Goal: Information Seeking & Learning: Learn about a topic

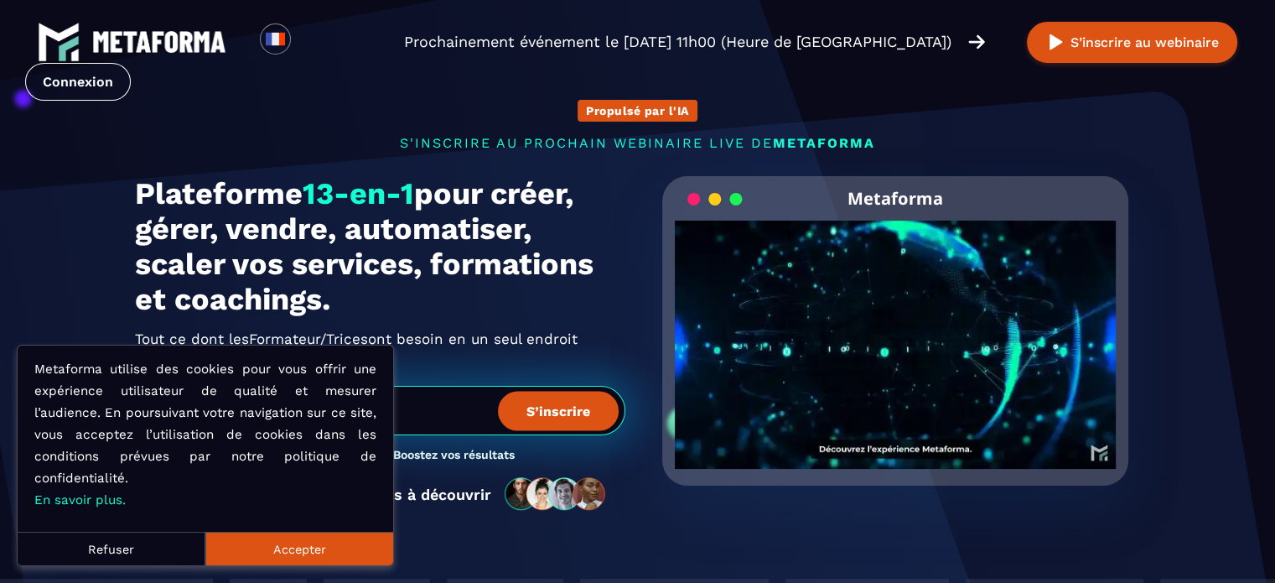
click at [332, 536] on button "Accepter" at bounding box center [299, 549] width 188 height 34
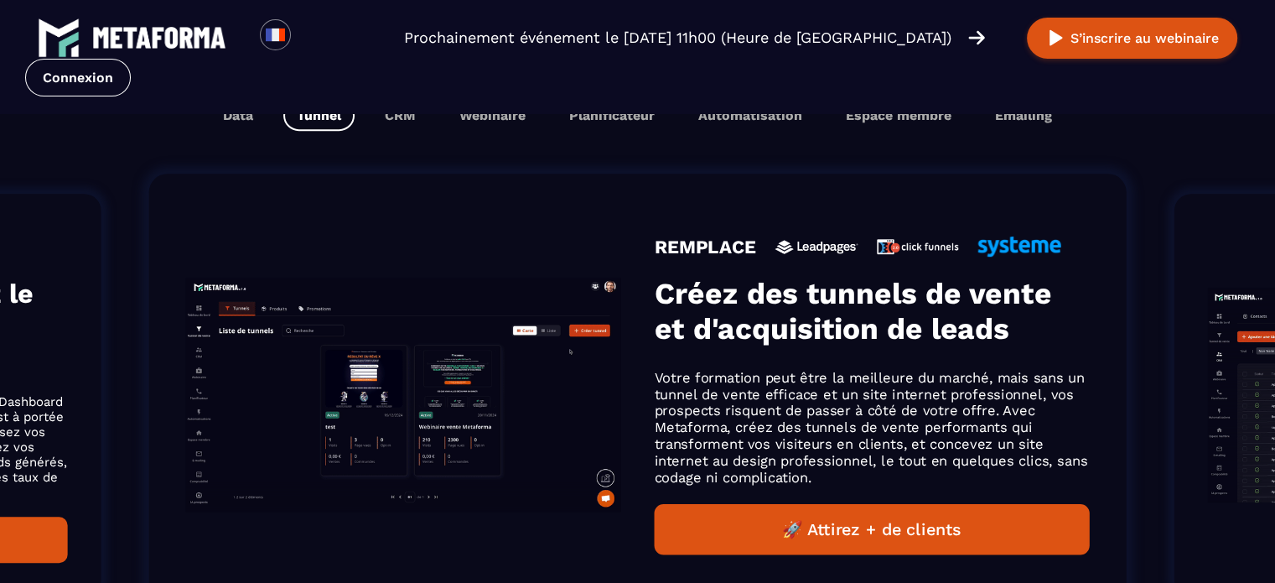
scroll to position [1090, 0]
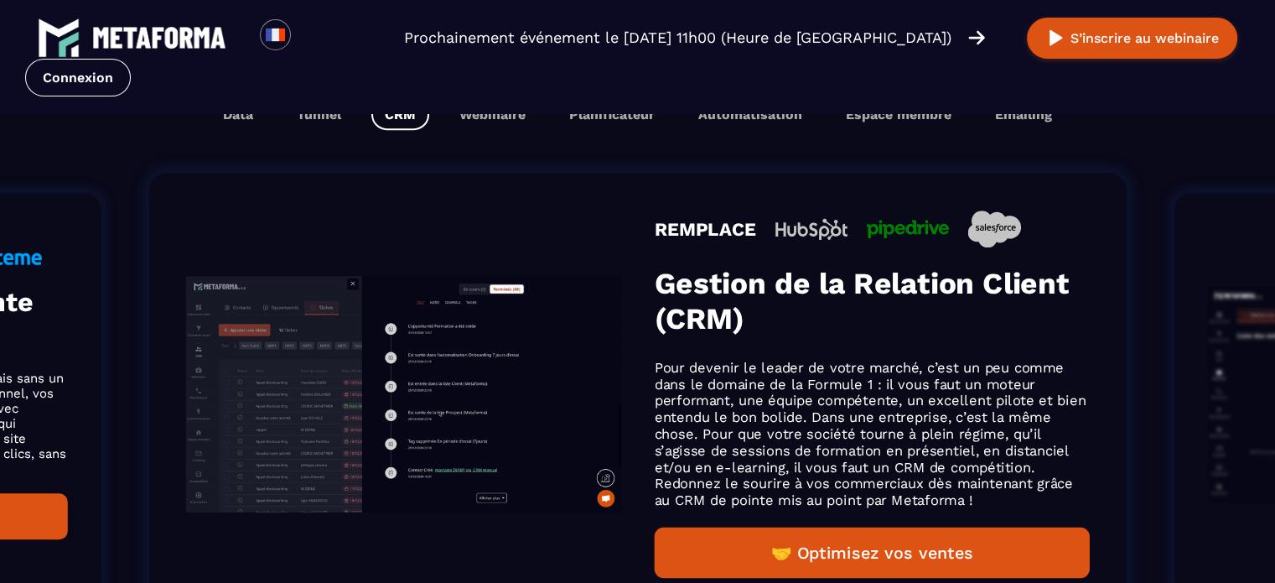
click at [413, 124] on button "CRM" at bounding box center [400, 114] width 58 height 31
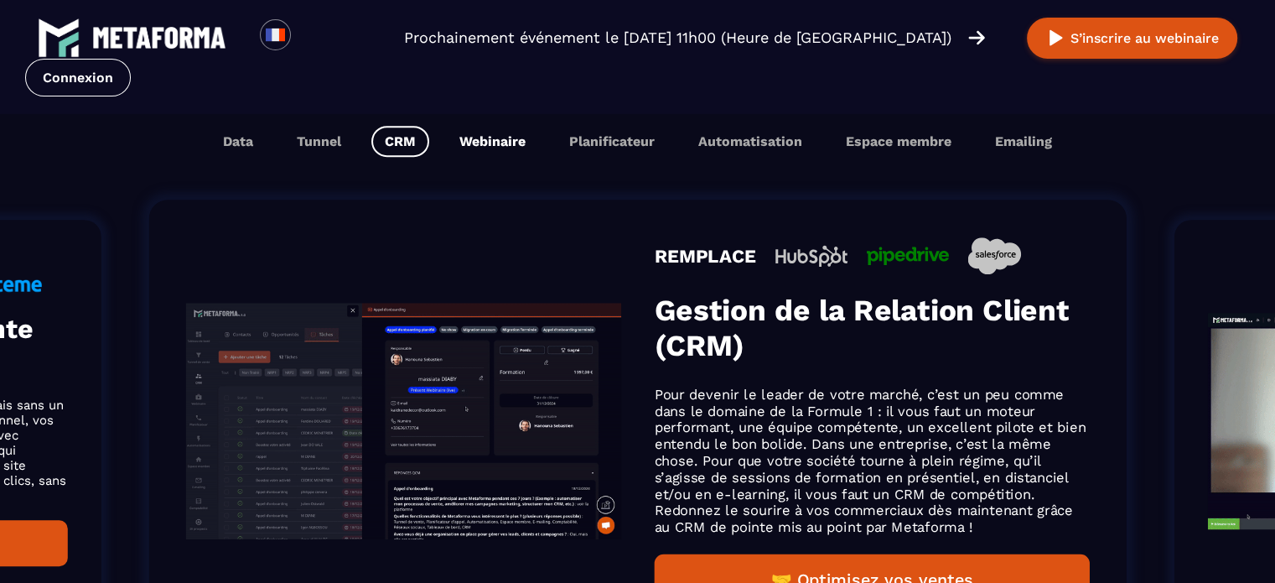
scroll to position [1117, 0]
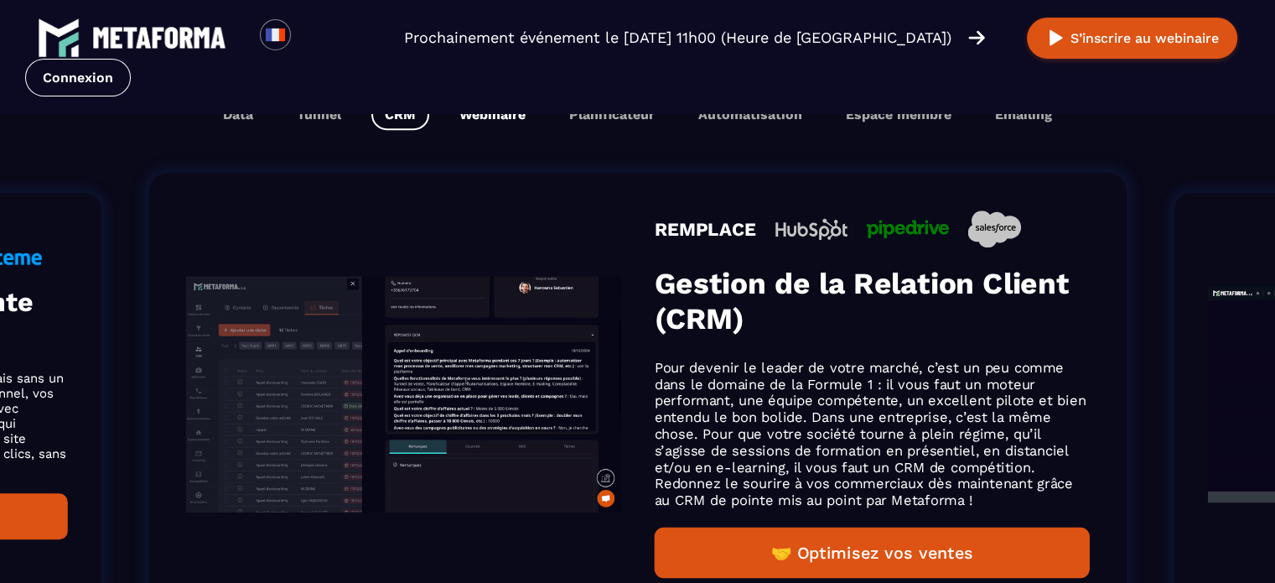
click at [492, 117] on button "Webinaire" at bounding box center [492, 114] width 93 height 31
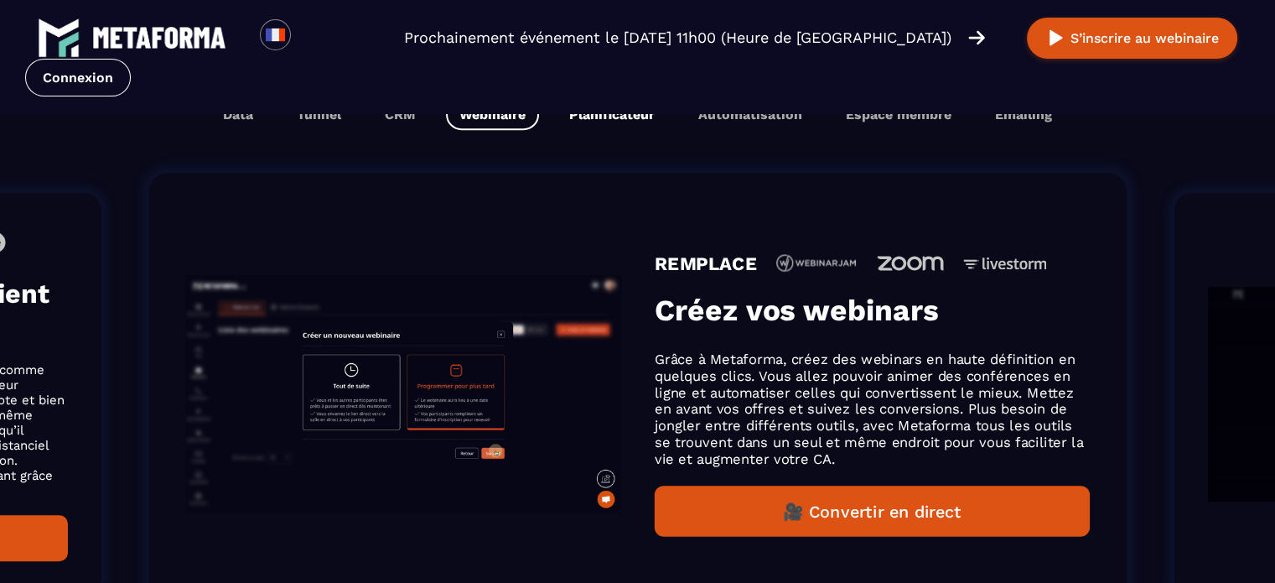
click at [575, 114] on button "Planificateur" at bounding box center [612, 114] width 112 height 31
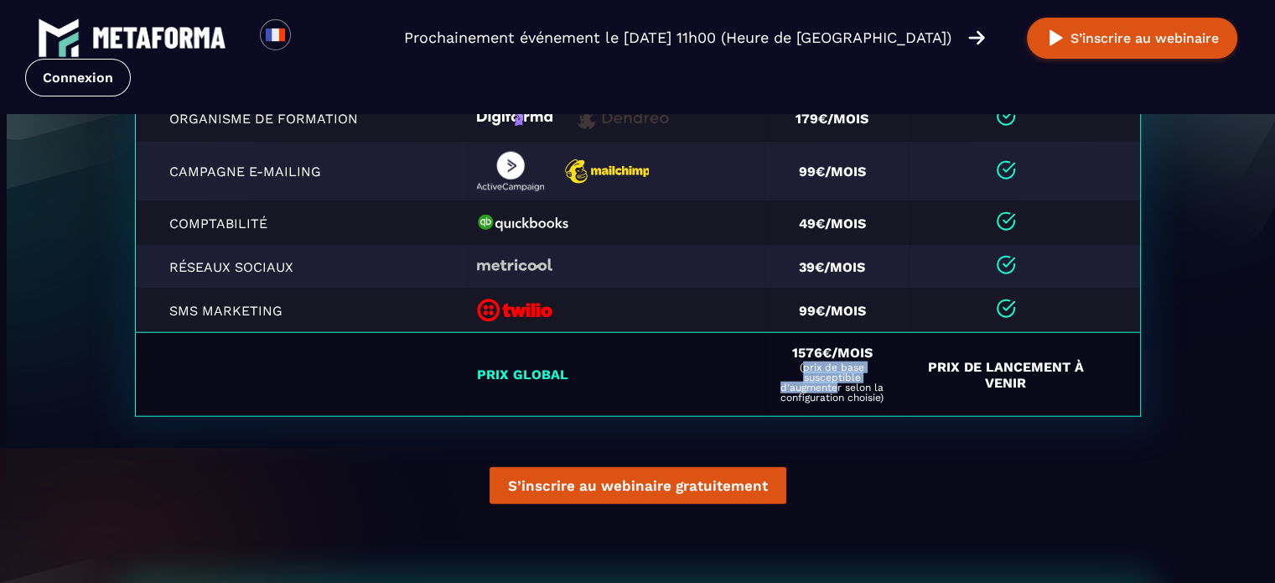
scroll to position [3941, 0]
drag, startPoint x: 798, startPoint y: 361, endPoint x: 832, endPoint y: 392, distance: 45.7
click at [832, 392] on span "(prix de base susceptible d'augmenter selon la configuration choisie)" at bounding box center [832, 382] width 113 height 40
click at [697, 361] on td "Prix global" at bounding box center [616, 375] width 299 height 84
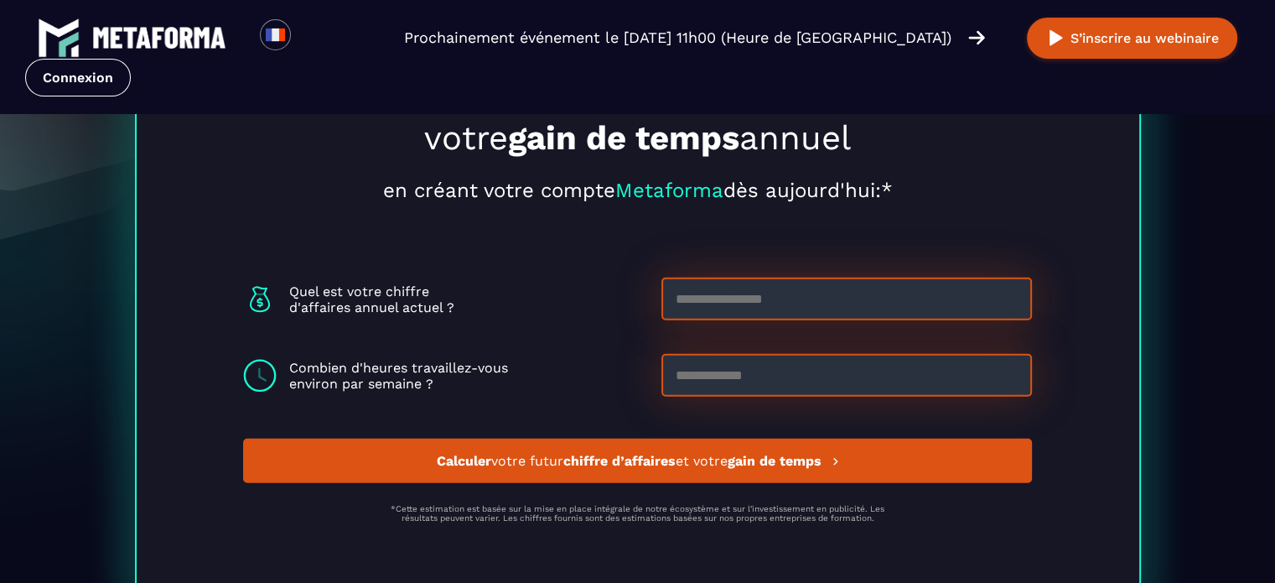
scroll to position [4528, 0]
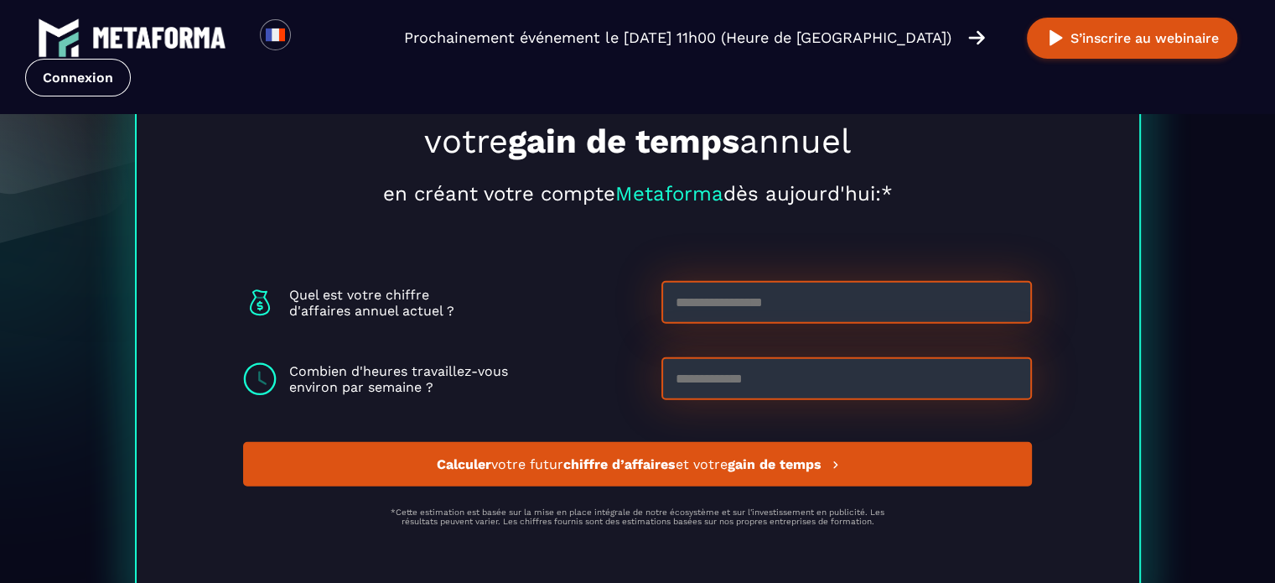
click at [765, 307] on input at bounding box center [847, 302] width 371 height 43
type input "*"
type input "****"
click at [724, 360] on input at bounding box center [847, 378] width 371 height 43
click at [382, 461] on button "Calculer votre futur chiffre d’affaires et votre gain de temps" at bounding box center [637, 464] width 789 height 44
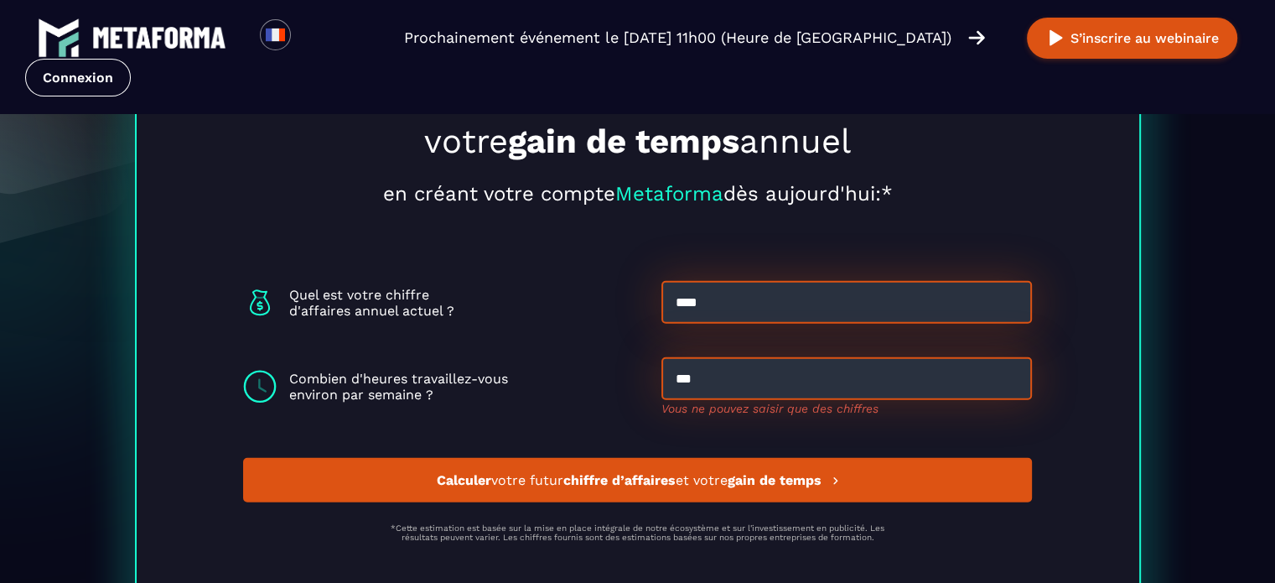
click at [718, 382] on input "***" at bounding box center [847, 378] width 371 height 43
type input "**"
click at [643, 474] on button "Calculer votre futur chiffre d’affaires et votre gain de temps" at bounding box center [637, 480] width 789 height 44
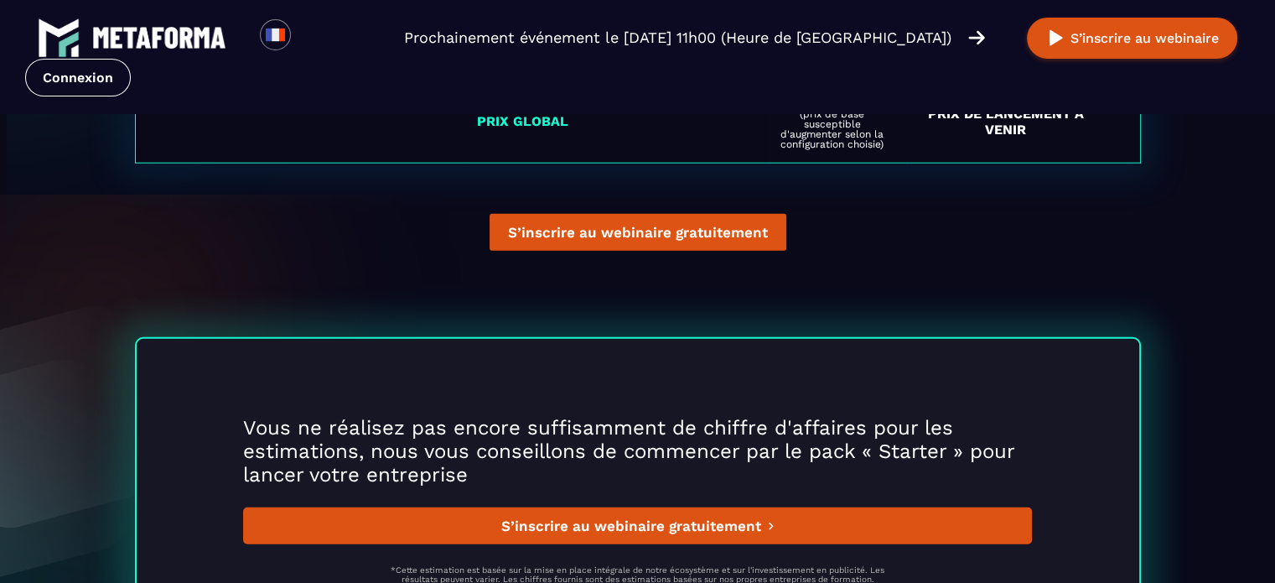
scroll to position [4278, 0]
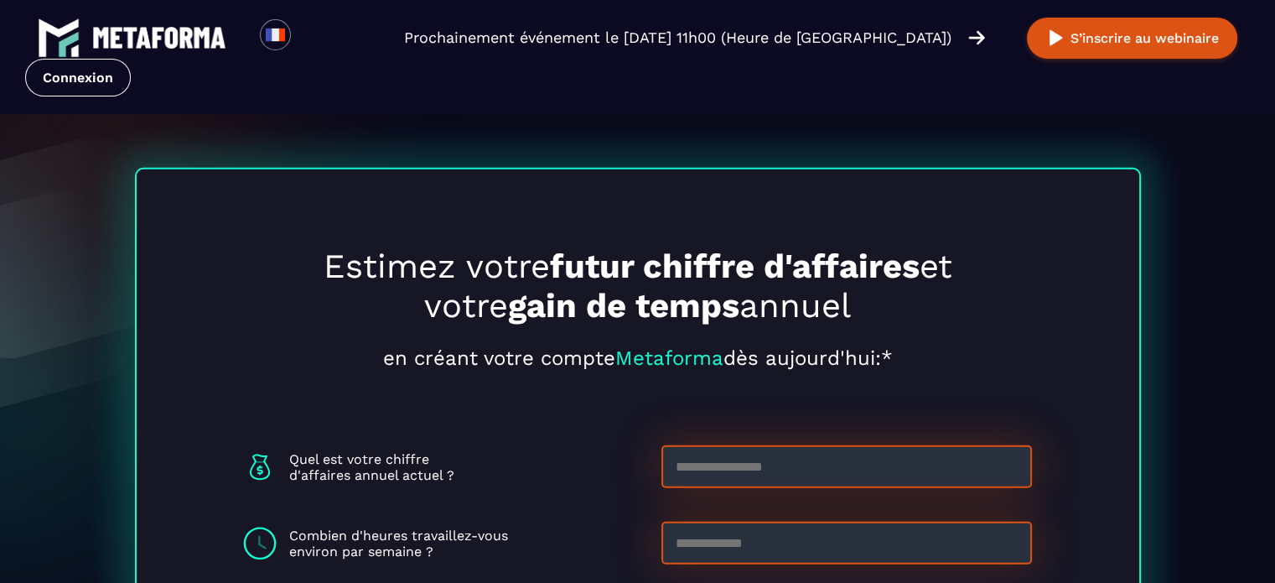
scroll to position [4528, 0]
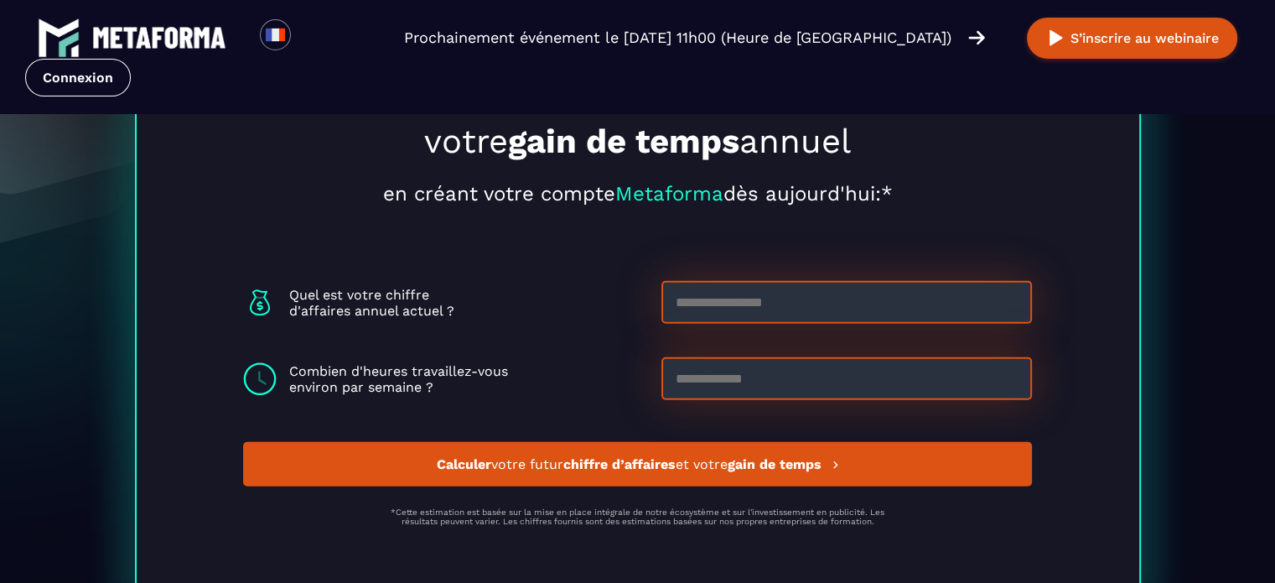
click at [849, 313] on input at bounding box center [847, 302] width 371 height 43
type input "***"
type input "**"
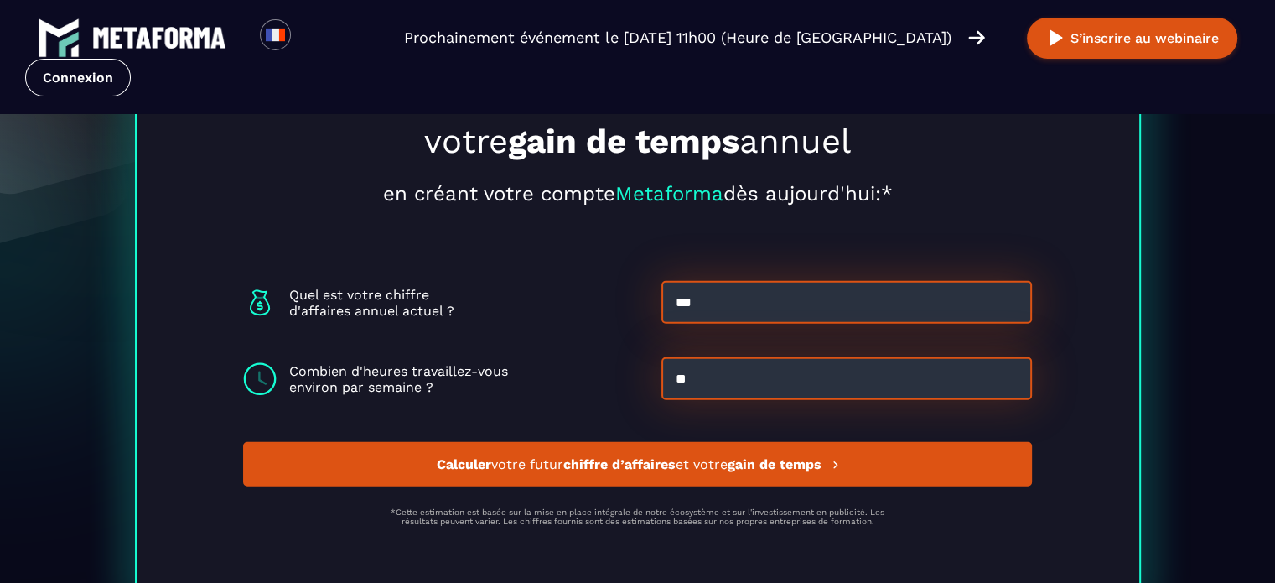
click at [730, 458] on span "Calculer votre futur chiffre d’affaires et votre gain de temps" at bounding box center [630, 464] width 389 height 16
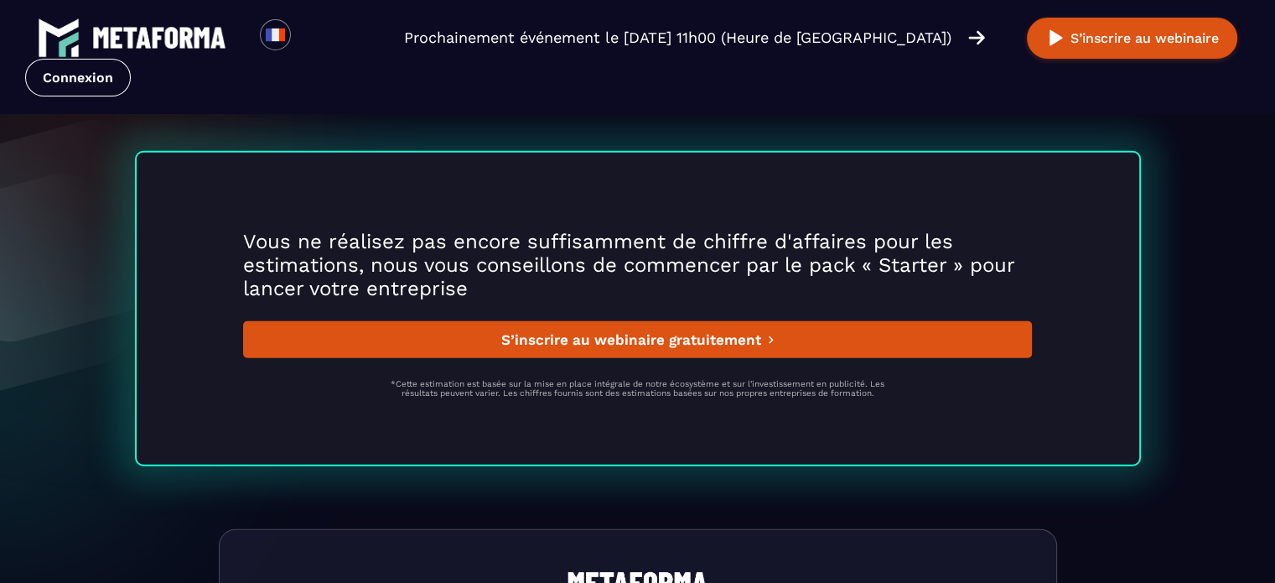
scroll to position [4446, 0]
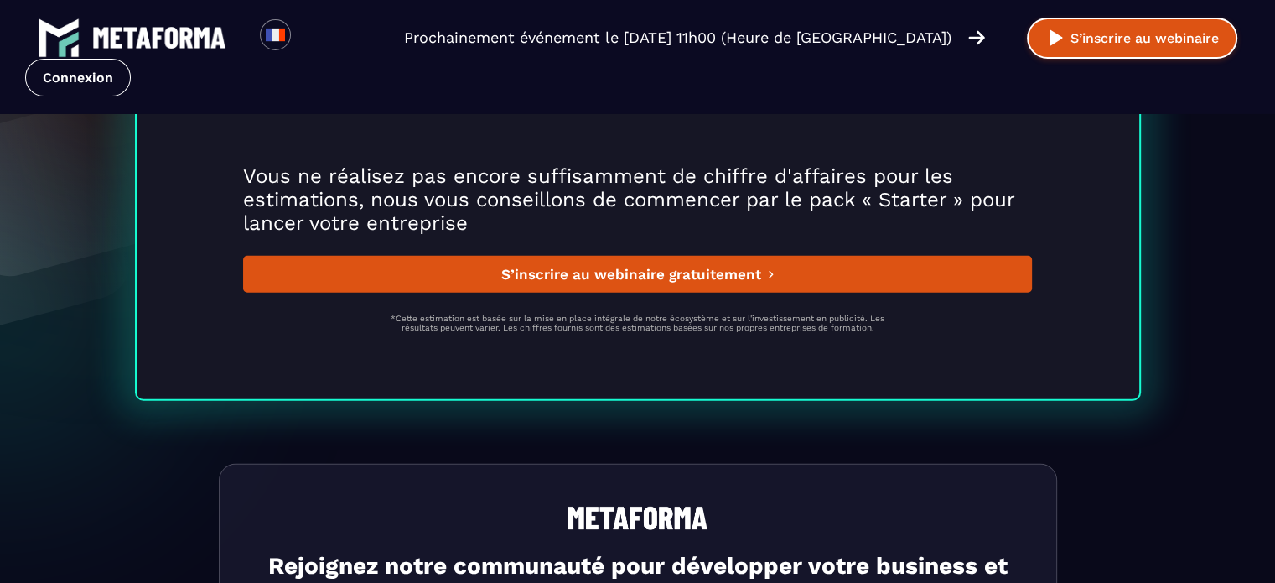
click at [1027, 24] on button "S’inscrire au webinaire" at bounding box center [1132, 38] width 210 height 41
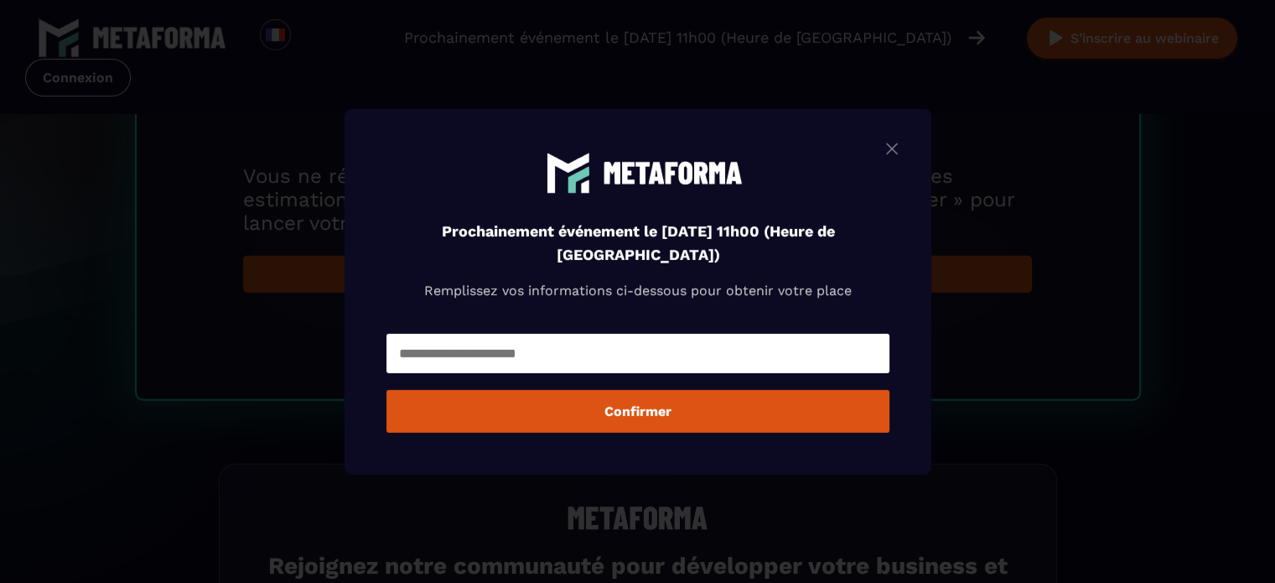
click at [902, 145] on img "Modal window" at bounding box center [892, 148] width 20 height 21
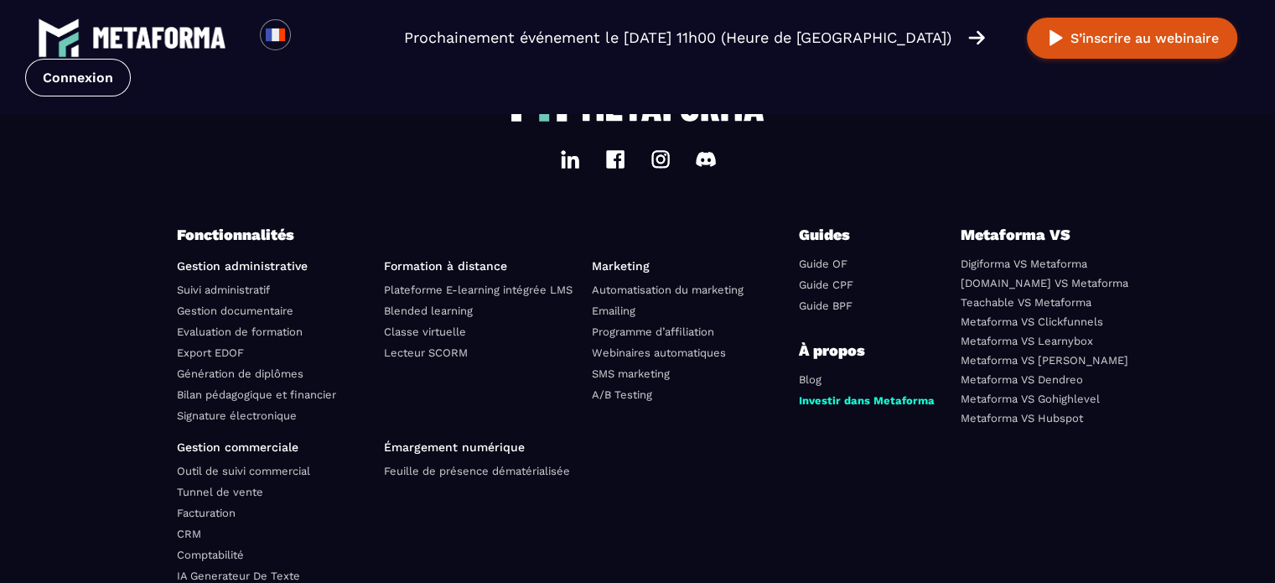
scroll to position [5647, 0]
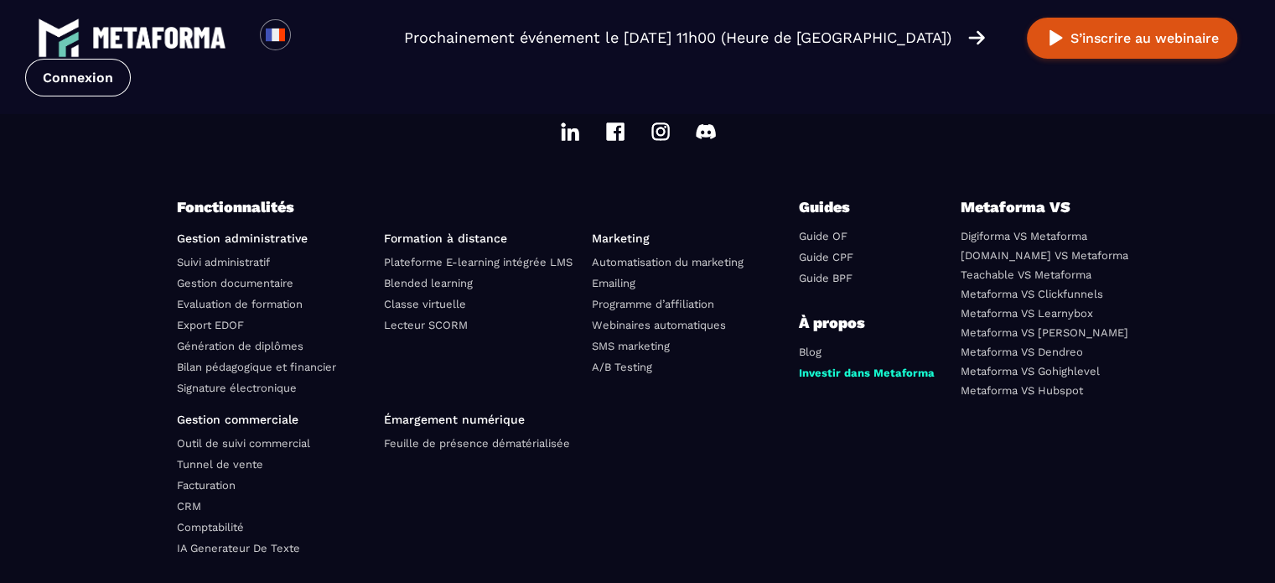
click at [234, 478] on ul "Gestion commerciale Outil de suivi commercial Tunnel de vente Facturation CRM C…" at bounding box center [274, 487] width 195 height 148
click at [231, 484] on link "Facturation" at bounding box center [206, 485] width 59 height 13
